Goal: Information Seeking & Learning: Check status

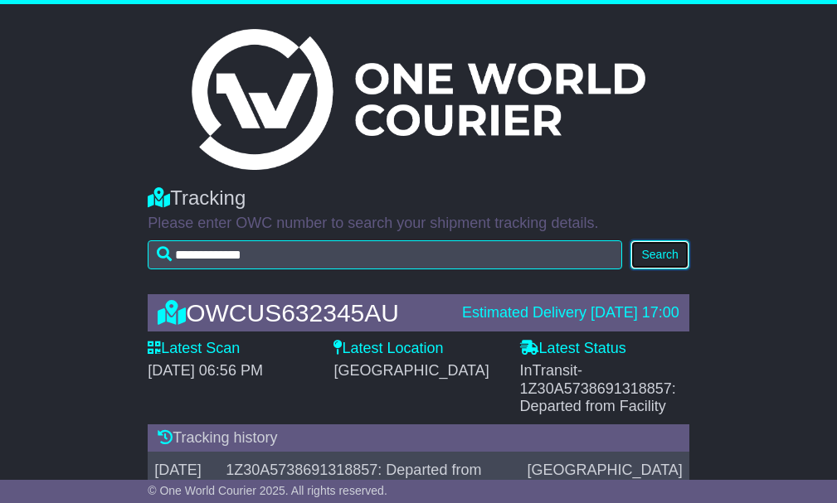
click at [672, 260] on button "Search" at bounding box center [659, 254] width 58 height 29
click at [672, 256] on button "Search" at bounding box center [659, 254] width 58 height 29
